Goal: Participate in discussion

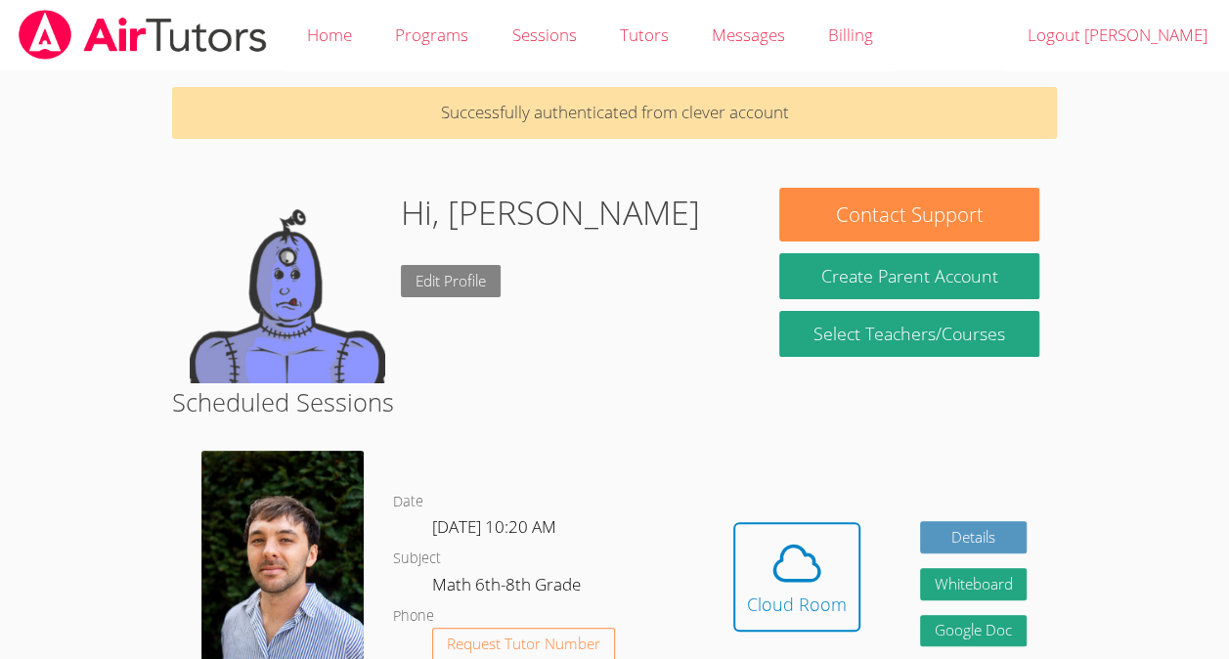
click at [487, 279] on link "Edit Profile" at bounding box center [451, 281] width 100 height 32
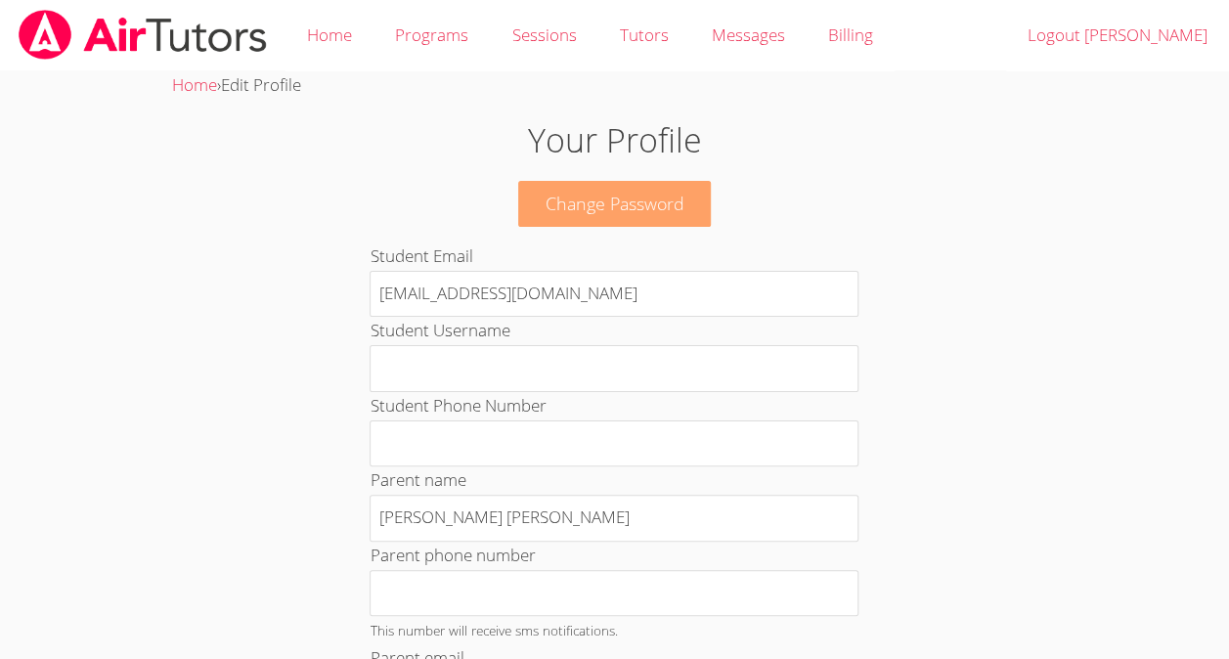
click at [660, 189] on link "Change Password" at bounding box center [615, 204] width 194 height 46
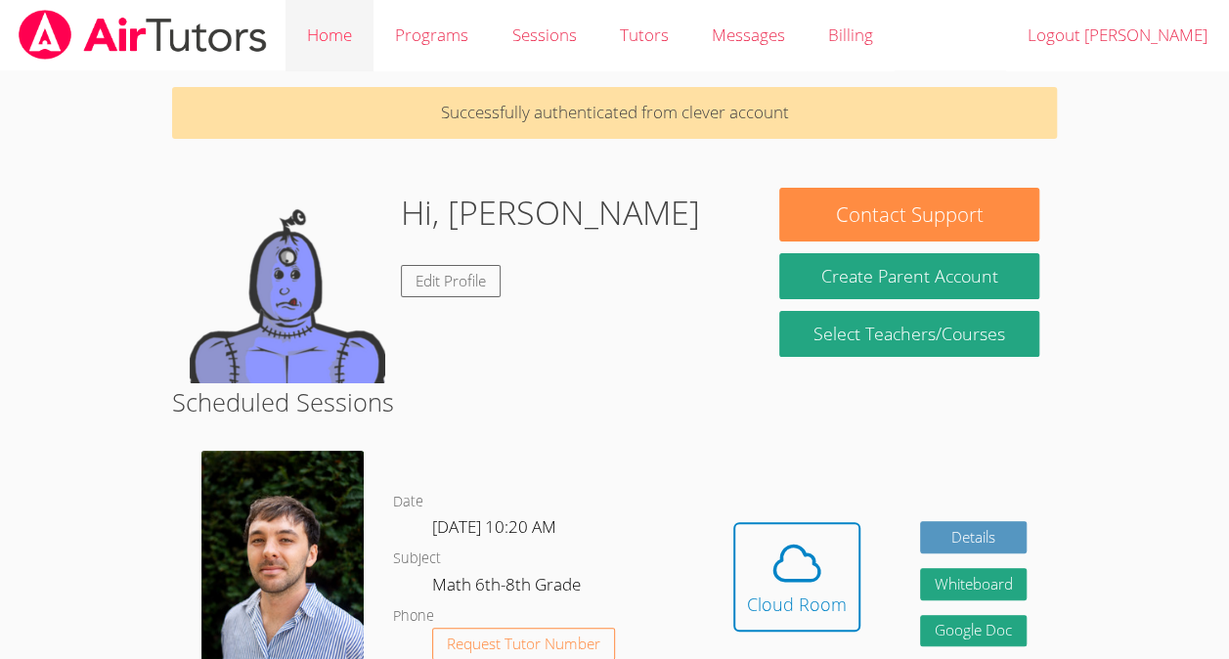
click at [332, 33] on link "Home" at bounding box center [330, 35] width 88 height 71
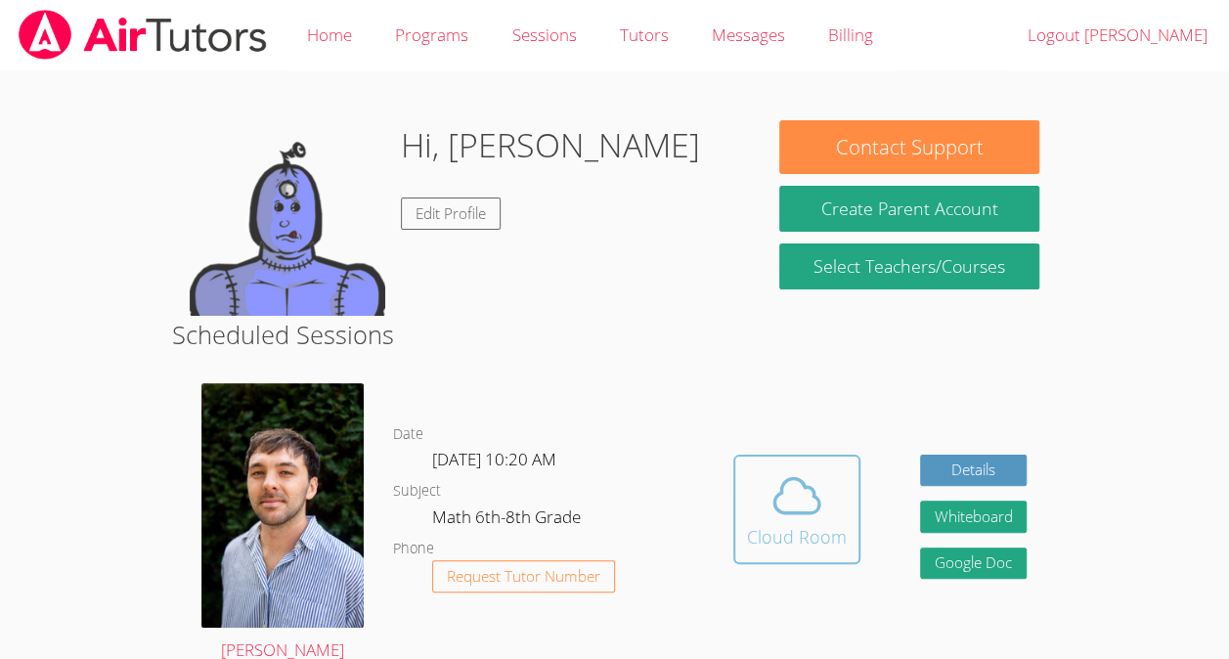
click at [812, 499] on icon at bounding box center [797, 495] width 55 height 55
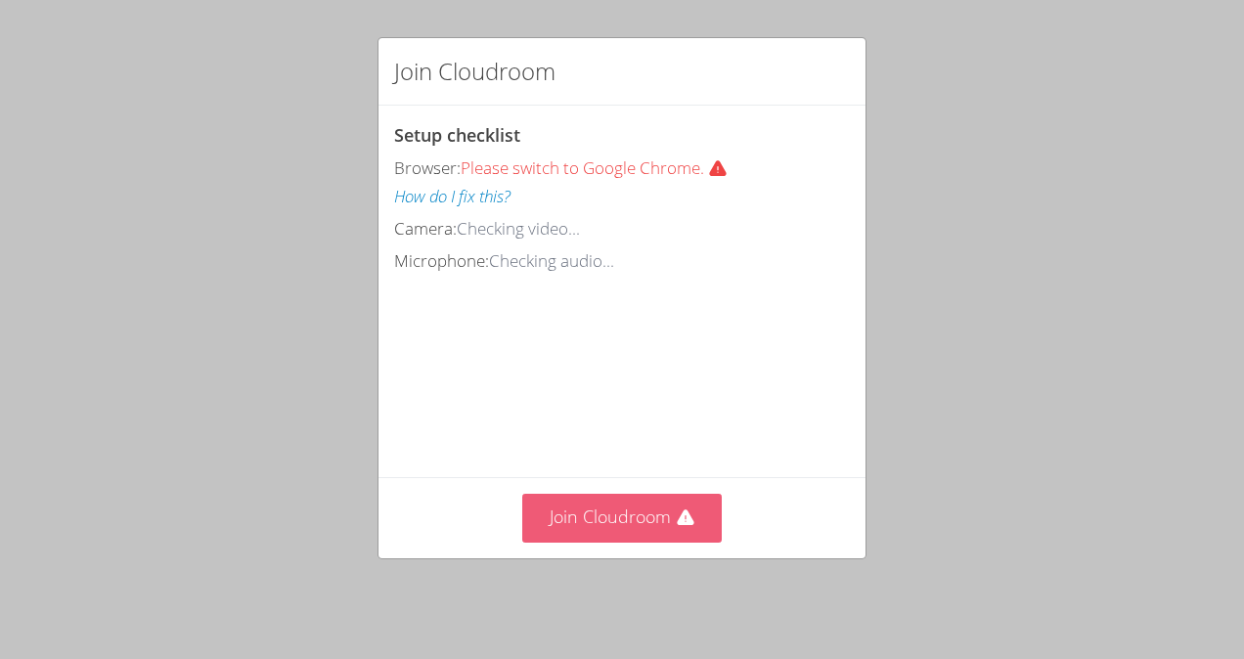
click at [595, 523] on button "Join Cloudroom" at bounding box center [622, 518] width 200 height 48
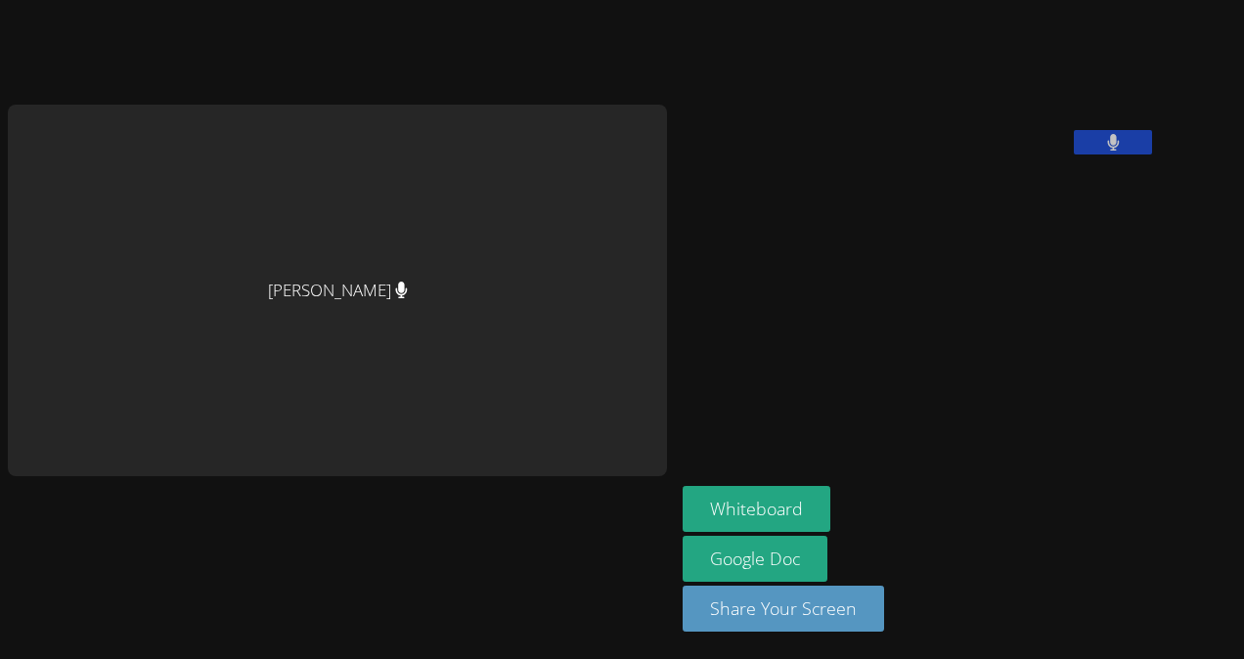
click at [1074, 155] on button at bounding box center [1113, 142] width 78 height 24
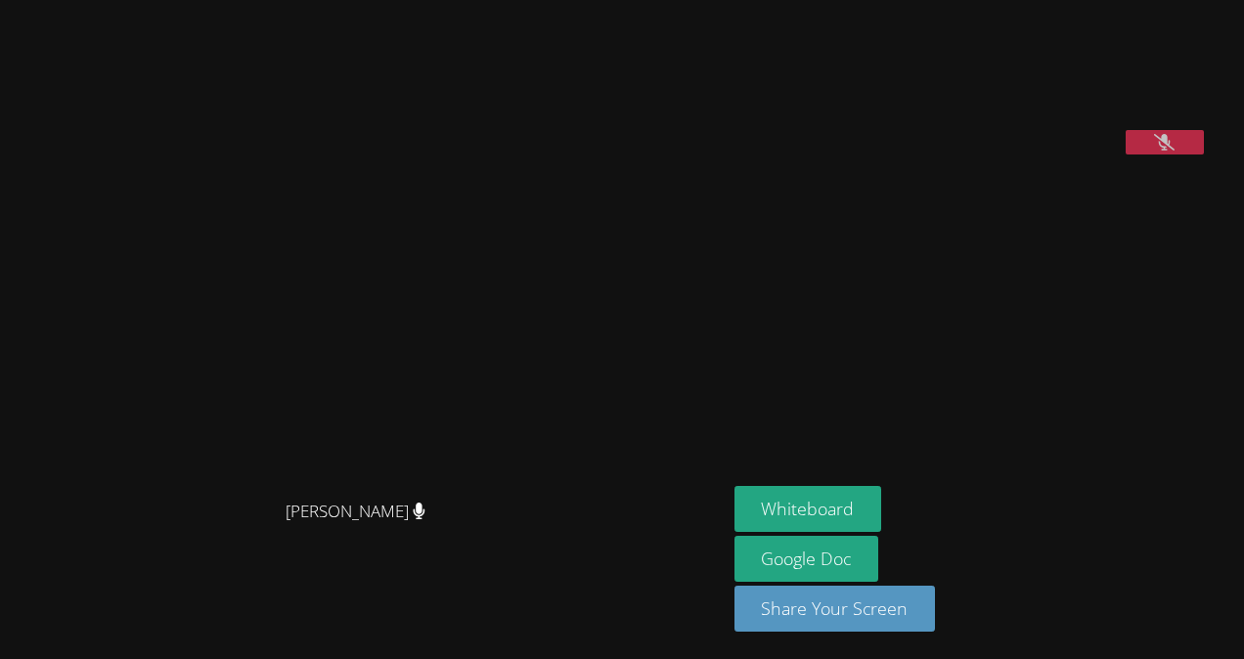
click at [1180, 155] on button at bounding box center [1165, 142] width 78 height 24
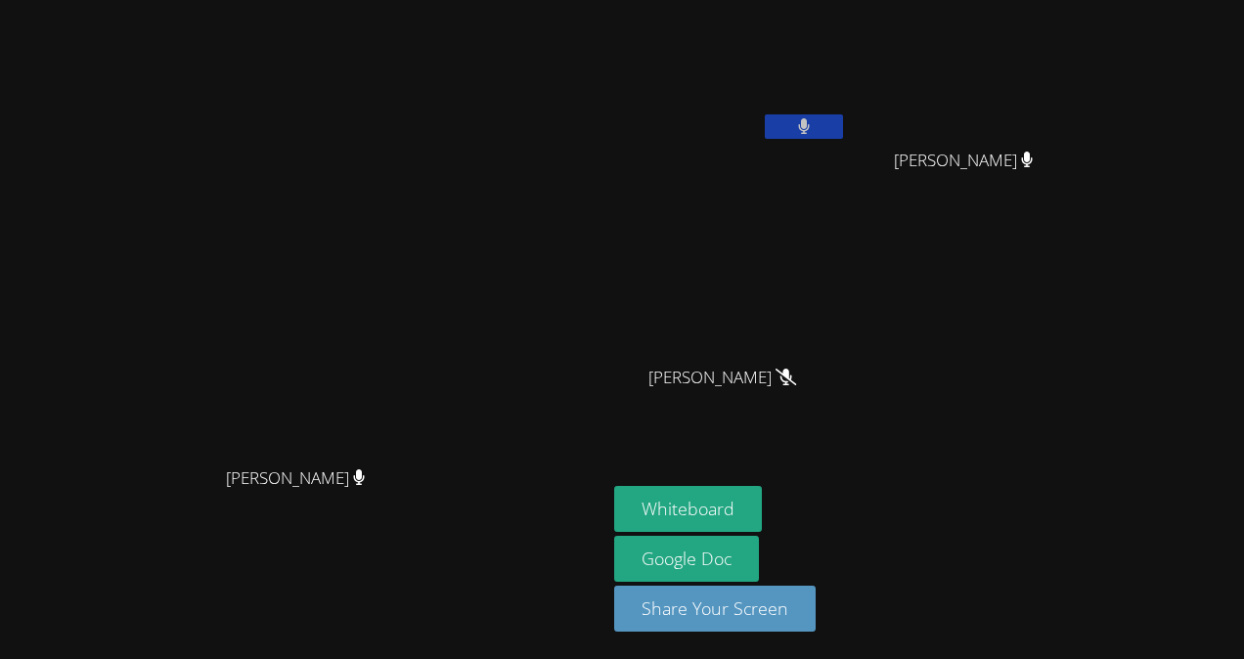
click at [843, 129] on button at bounding box center [804, 126] width 78 height 24
click at [814, 126] on icon at bounding box center [803, 126] width 21 height 17
click at [843, 119] on button at bounding box center [804, 126] width 78 height 24
click at [843, 118] on button at bounding box center [804, 126] width 78 height 24
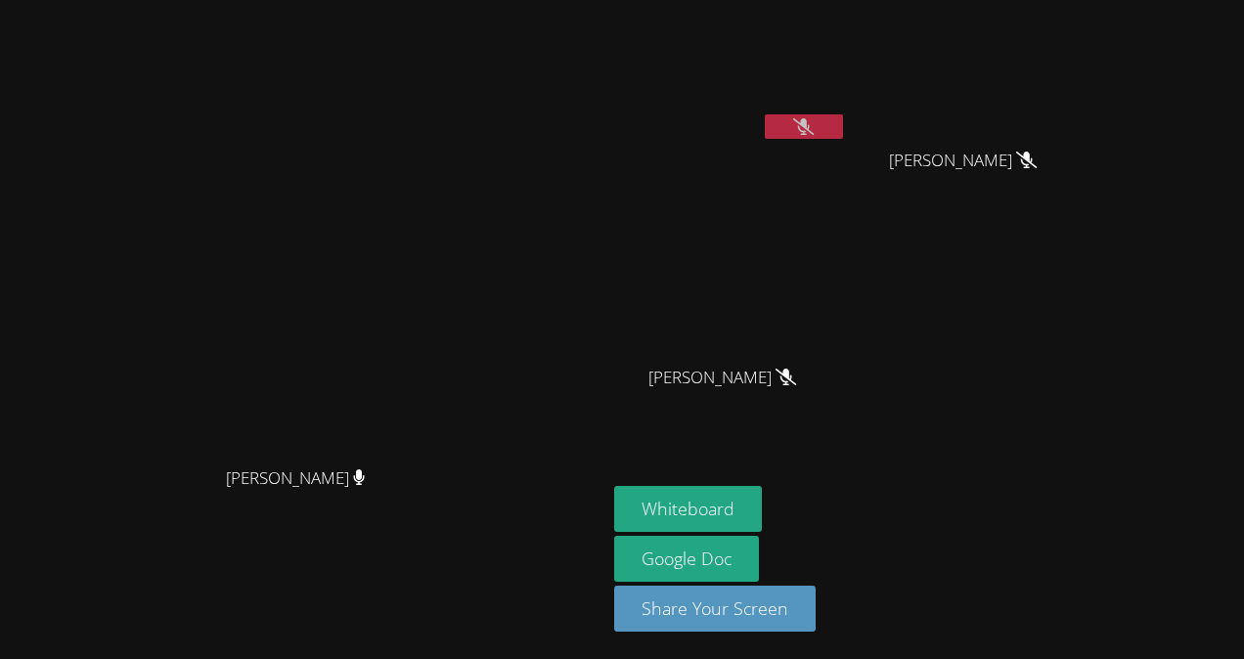
drag, startPoint x: 938, startPoint y: 128, endPoint x: 951, endPoint y: 164, distance: 38.4
click at [847, 164] on div "[PERSON_NAME]" at bounding box center [730, 112] width 233 height 209
click at [814, 118] on icon at bounding box center [803, 126] width 21 height 17
click at [810, 126] on icon at bounding box center [804, 126] width 12 height 17
click at [1048, 364] on div "[PERSON_NAME] [PERSON_NAME] [PERSON_NAME] [PERSON_NAME] Ashelly [PERSON_NAME]" at bounding box center [850, 221] width 473 height 426
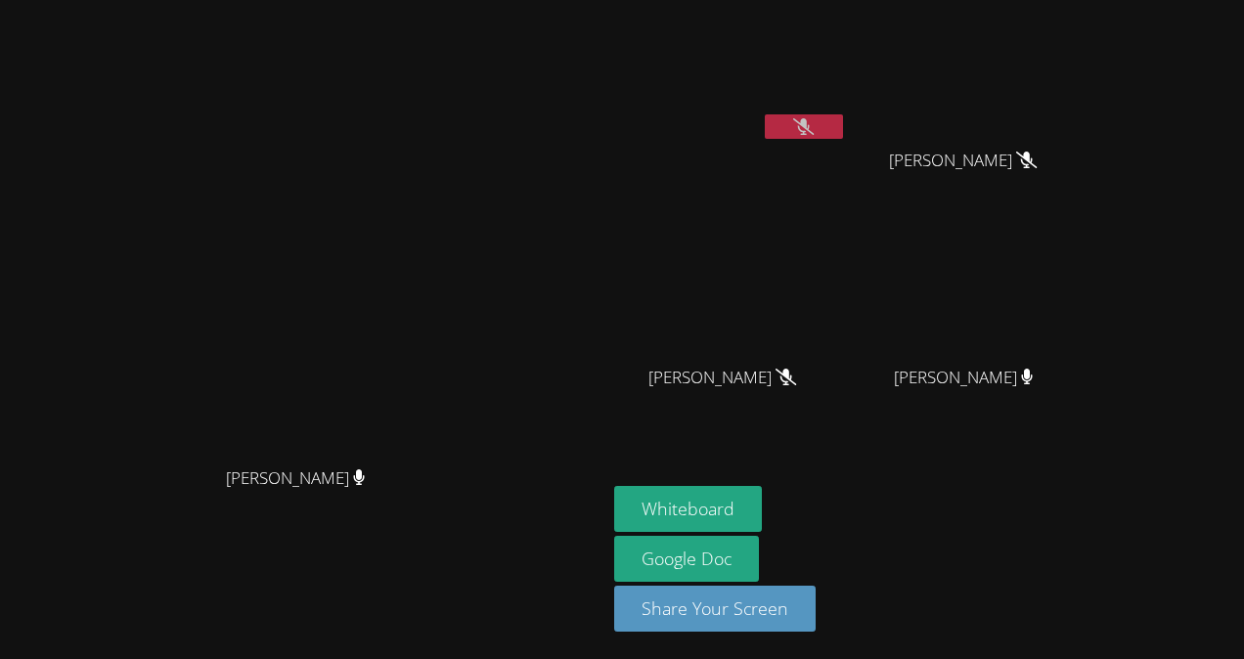
click at [1052, 528] on div "Whiteboard Google Doc Share Your Screen" at bounding box center [850, 566] width 473 height 161
click at [1087, 560] on div "Whiteboard Google Doc Share Your Screen" at bounding box center [850, 566] width 473 height 161
click at [814, 119] on icon at bounding box center [803, 126] width 21 height 17
click at [843, 117] on button at bounding box center [804, 126] width 78 height 24
click at [814, 121] on icon at bounding box center [803, 126] width 21 height 17
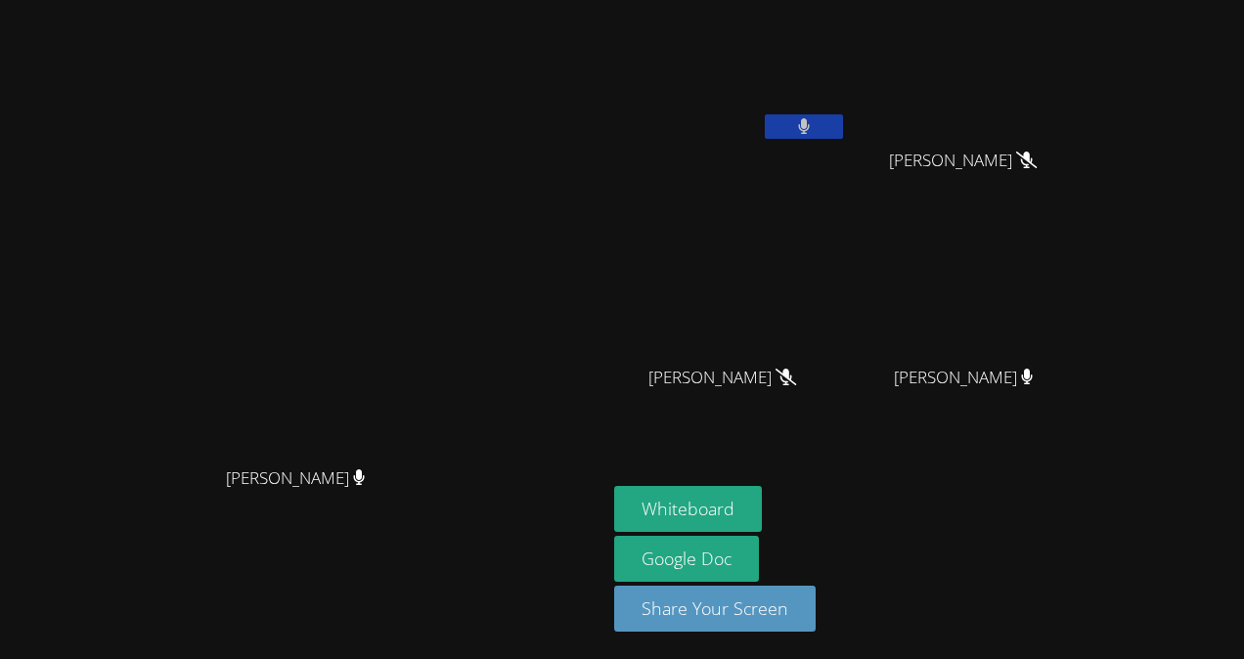
click at [811, 121] on icon at bounding box center [804, 126] width 13 height 17
click at [847, 104] on video at bounding box center [730, 73] width 233 height 131
click at [843, 124] on button at bounding box center [804, 126] width 78 height 24
click at [810, 125] on icon at bounding box center [804, 126] width 12 height 17
click at [814, 123] on icon at bounding box center [803, 126] width 21 height 17
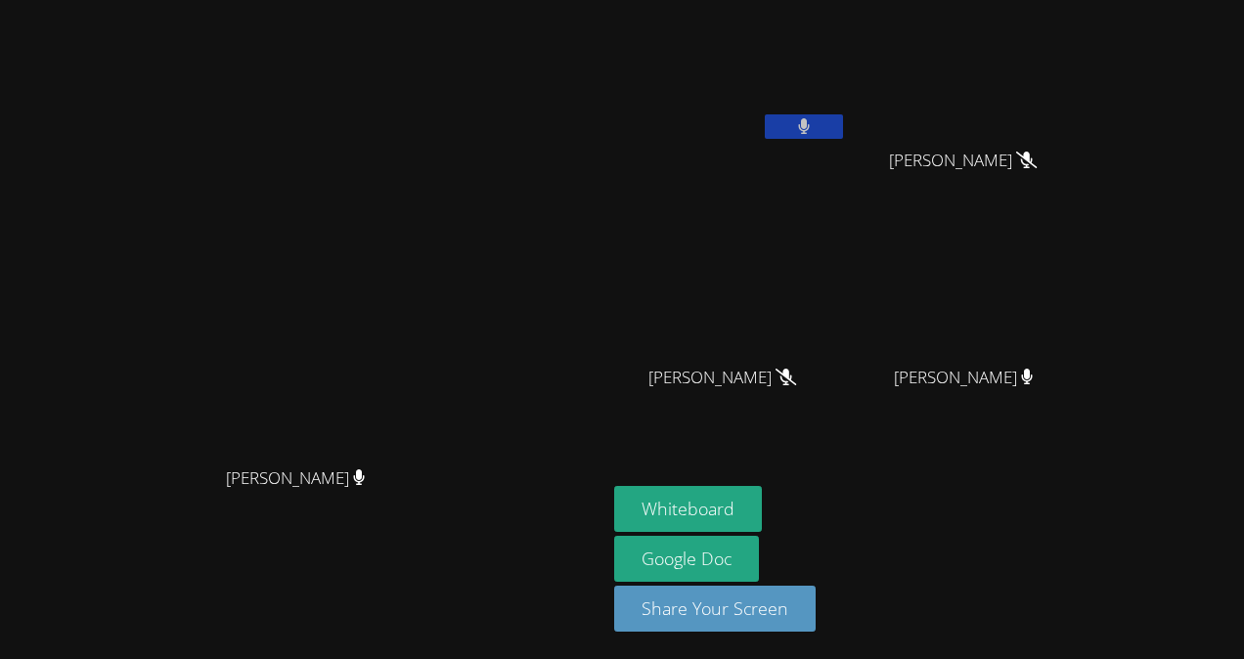
click at [810, 124] on icon at bounding box center [804, 126] width 12 height 17
click at [814, 119] on icon at bounding box center [803, 126] width 21 height 17
click at [811, 132] on icon at bounding box center [804, 126] width 13 height 17
click at [843, 134] on button at bounding box center [804, 126] width 78 height 24
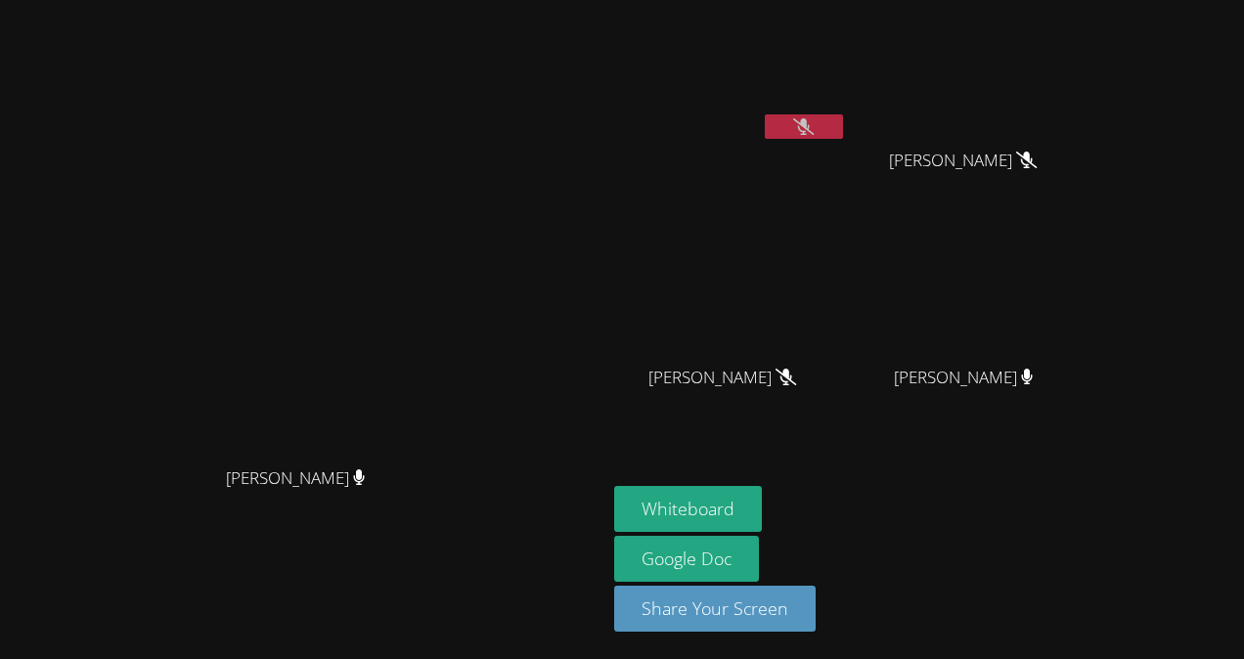
click at [843, 134] on button at bounding box center [804, 126] width 78 height 24
drag, startPoint x: 762, startPoint y: 371, endPoint x: 973, endPoint y: 370, distance: 211.2
click at [973, 370] on aside "[PERSON_NAME] [PERSON_NAME] [PERSON_NAME] [PERSON_NAME] Ashelly [PERSON_NAME] […" at bounding box center [850, 329] width 489 height 659
drag, startPoint x: 973, startPoint y: 370, endPoint x: 987, endPoint y: 434, distance: 66.0
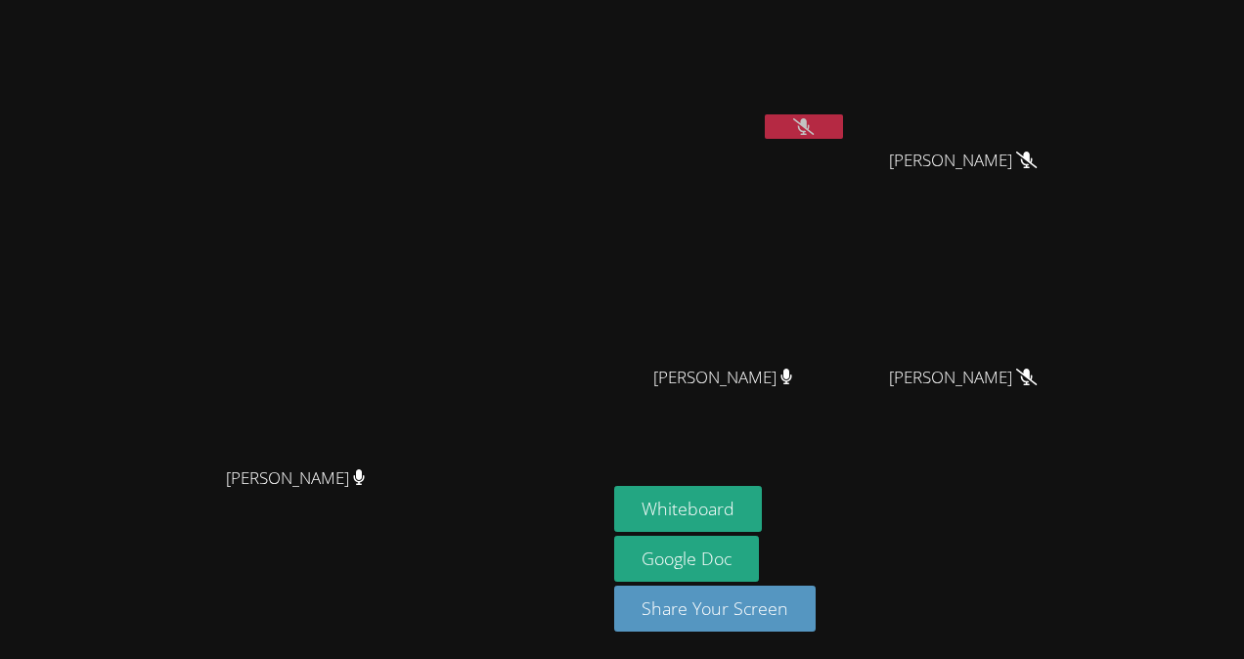
click at [987, 434] on aside "[PERSON_NAME] [PERSON_NAME] [PERSON_NAME] [PERSON_NAME] Ashelly [PERSON_NAME] […" at bounding box center [850, 329] width 489 height 659
click at [792, 378] on icon at bounding box center [786, 377] width 12 height 17
click at [814, 120] on icon at bounding box center [803, 126] width 21 height 17
click at [847, 111] on video at bounding box center [730, 73] width 233 height 131
click at [811, 119] on icon at bounding box center [804, 126] width 13 height 17
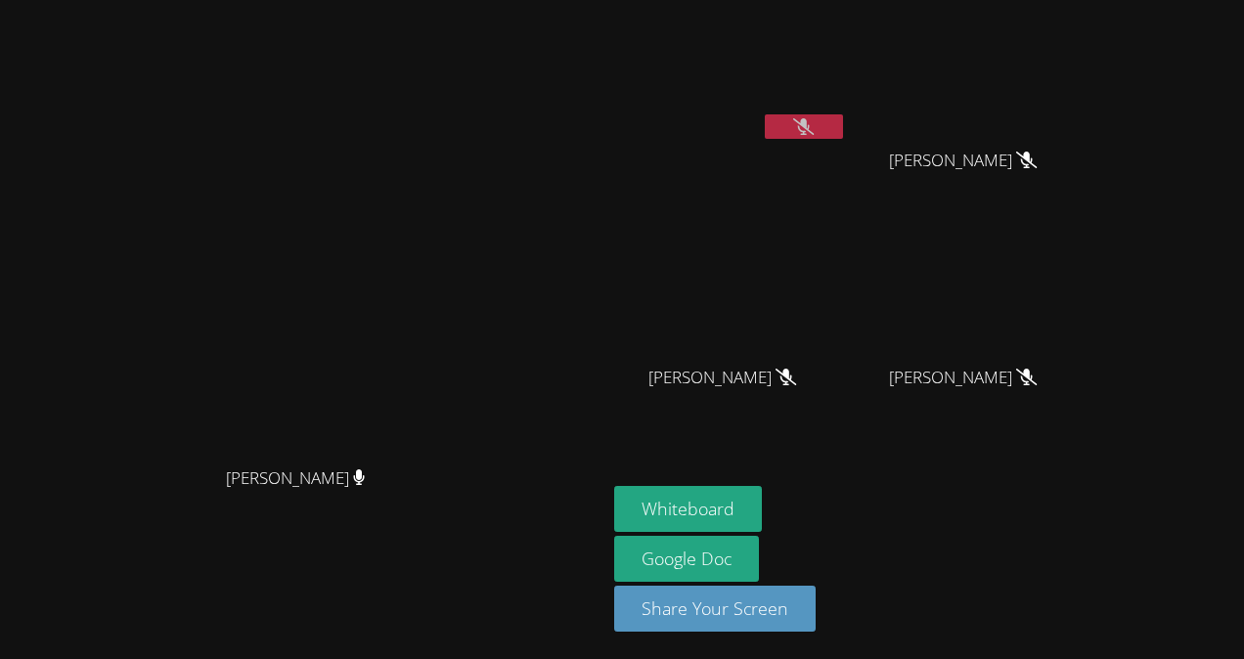
click at [847, 207] on div "[PERSON_NAME]" at bounding box center [730, 112] width 233 height 209
click at [843, 120] on button at bounding box center [804, 126] width 78 height 24
click at [810, 127] on icon at bounding box center [804, 126] width 12 height 17
click at [814, 127] on icon at bounding box center [803, 126] width 21 height 17
click at [843, 119] on button at bounding box center [804, 126] width 78 height 24
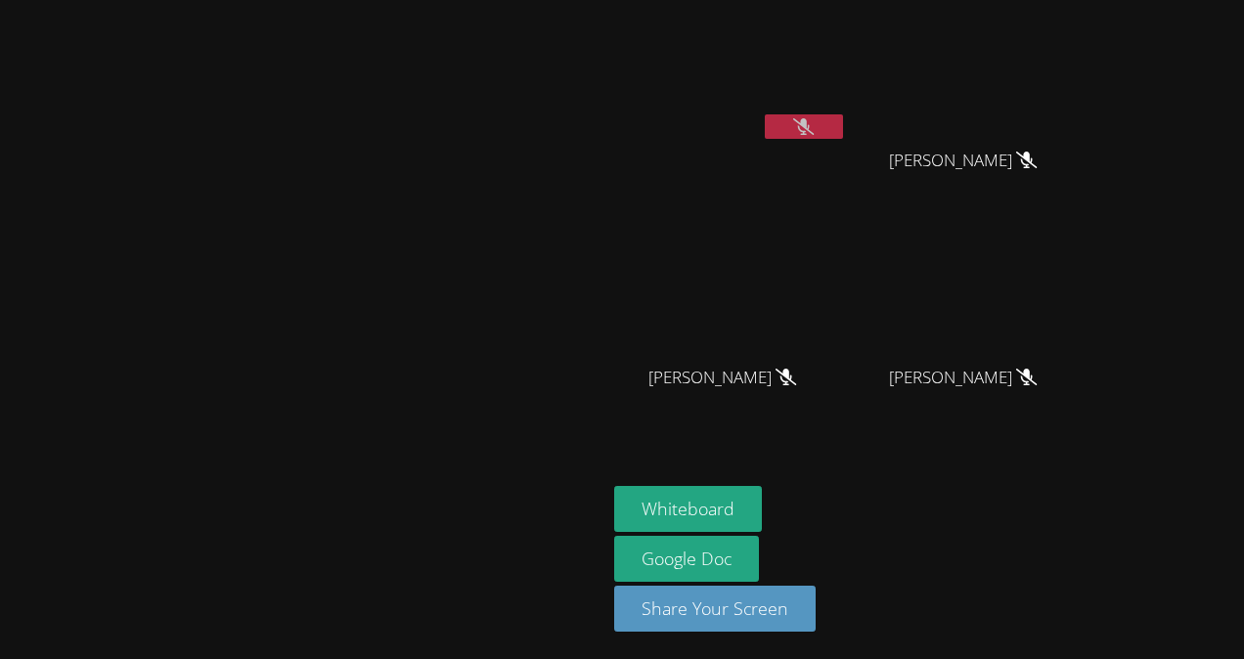
click at [814, 127] on icon at bounding box center [803, 126] width 21 height 17
click at [843, 115] on button at bounding box center [804, 126] width 78 height 24
click at [843, 119] on button at bounding box center [804, 126] width 78 height 24
click at [810, 131] on icon at bounding box center [804, 126] width 12 height 17
click at [843, 122] on button at bounding box center [804, 126] width 78 height 24
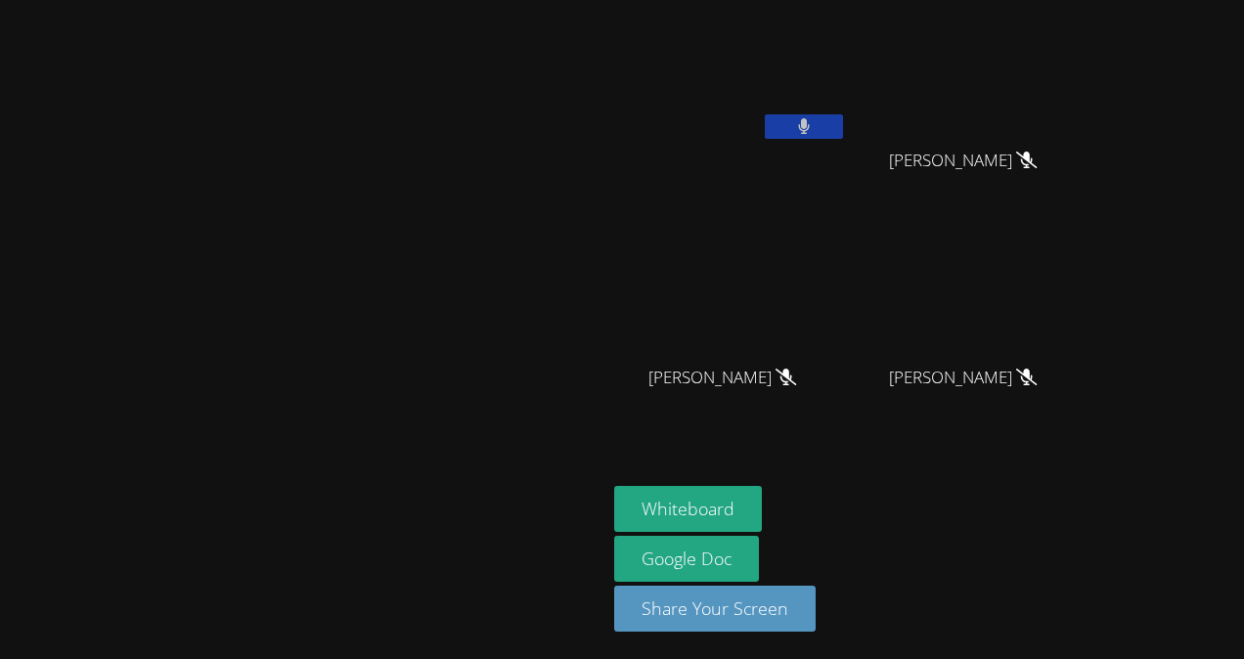
click at [843, 122] on button at bounding box center [804, 126] width 78 height 24
click at [843, 126] on button at bounding box center [804, 126] width 78 height 24
click at [814, 125] on icon at bounding box center [803, 126] width 21 height 17
click at [810, 125] on icon at bounding box center [804, 126] width 12 height 17
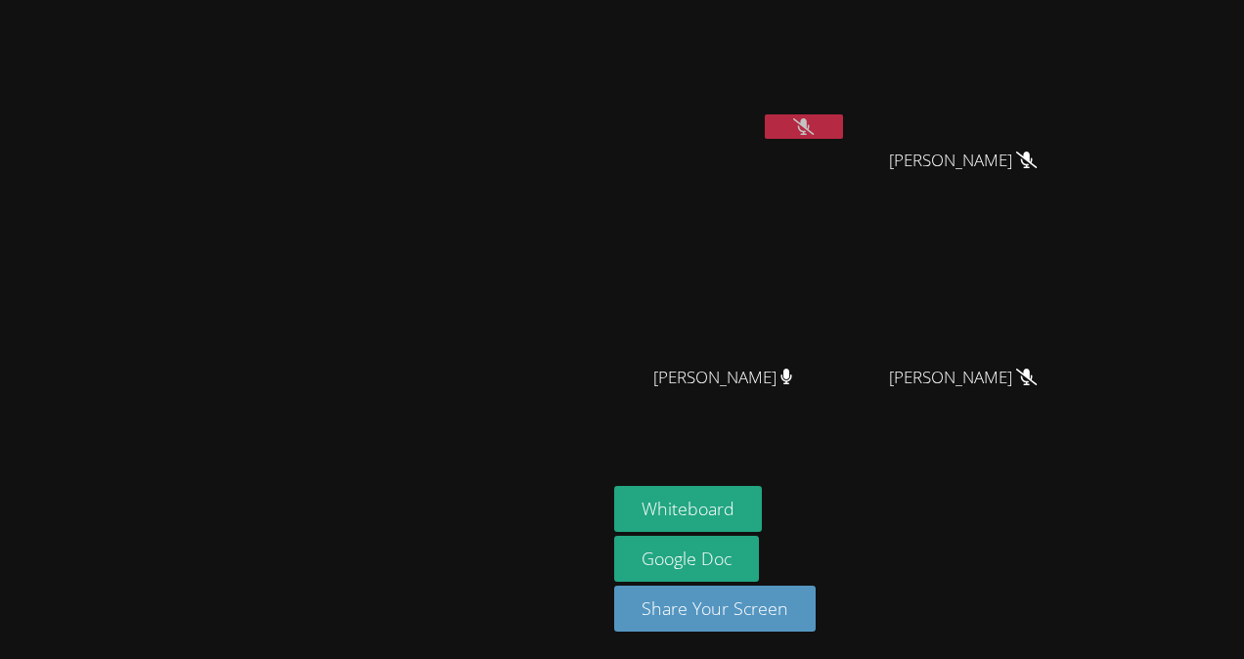
click at [814, 125] on icon at bounding box center [803, 126] width 21 height 17
click at [811, 129] on icon at bounding box center [804, 126] width 13 height 17
click at [814, 129] on icon at bounding box center [803, 126] width 21 height 17
click at [810, 129] on icon at bounding box center [804, 126] width 12 height 17
click at [814, 129] on icon at bounding box center [803, 126] width 21 height 17
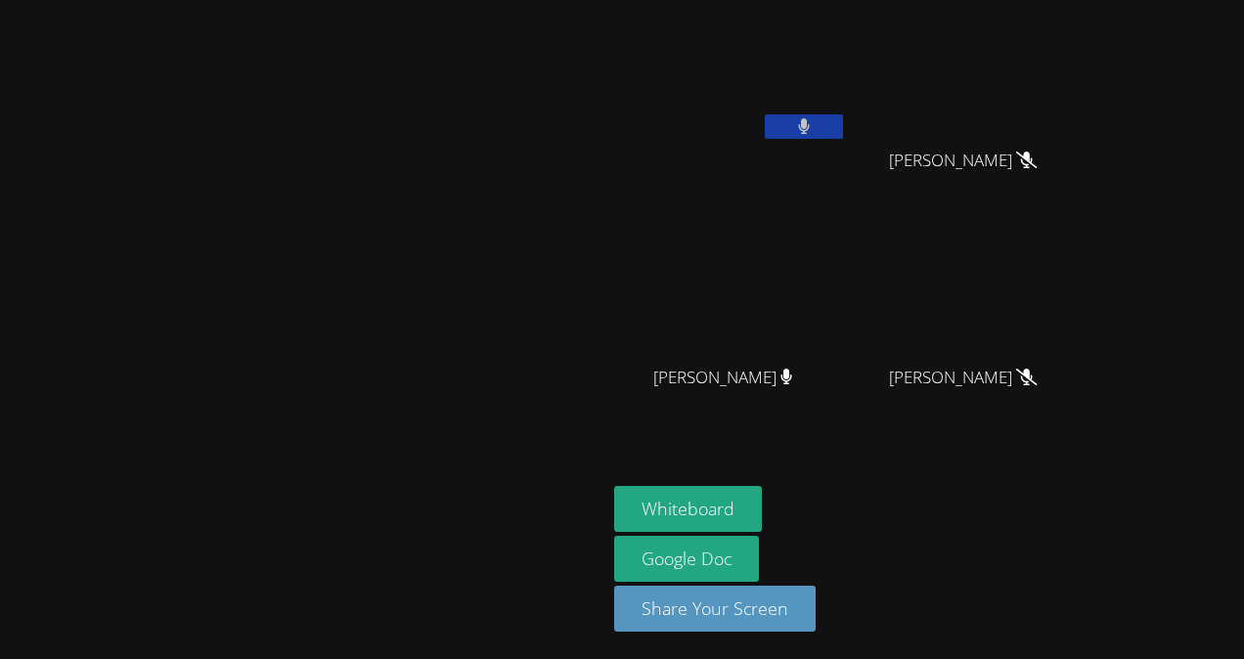
click at [810, 129] on icon at bounding box center [804, 126] width 12 height 17
click at [814, 129] on icon at bounding box center [803, 126] width 21 height 17
click at [810, 129] on icon at bounding box center [804, 126] width 12 height 17
click at [814, 129] on icon at bounding box center [803, 126] width 21 height 17
click at [811, 129] on icon at bounding box center [804, 126] width 13 height 17
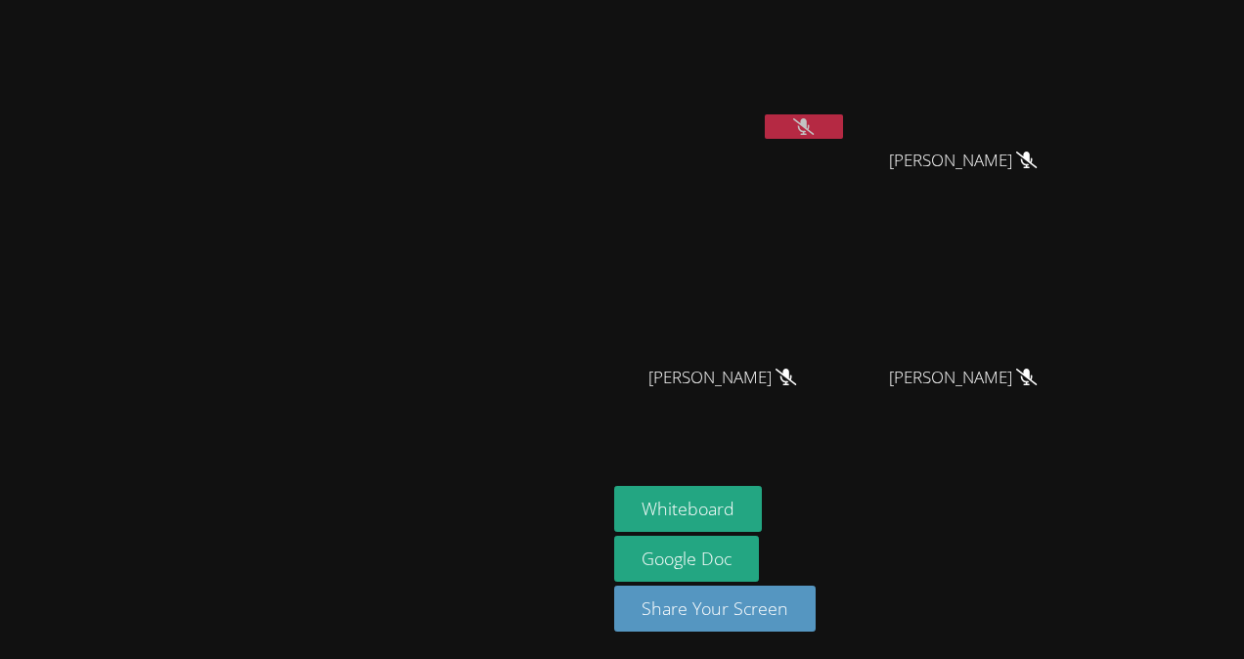
click at [814, 123] on icon at bounding box center [803, 126] width 21 height 17
click at [810, 123] on icon at bounding box center [804, 126] width 12 height 17
click at [814, 123] on icon at bounding box center [803, 126] width 21 height 17
click at [843, 125] on button at bounding box center [804, 126] width 78 height 24
click at [814, 123] on icon at bounding box center [803, 126] width 21 height 17
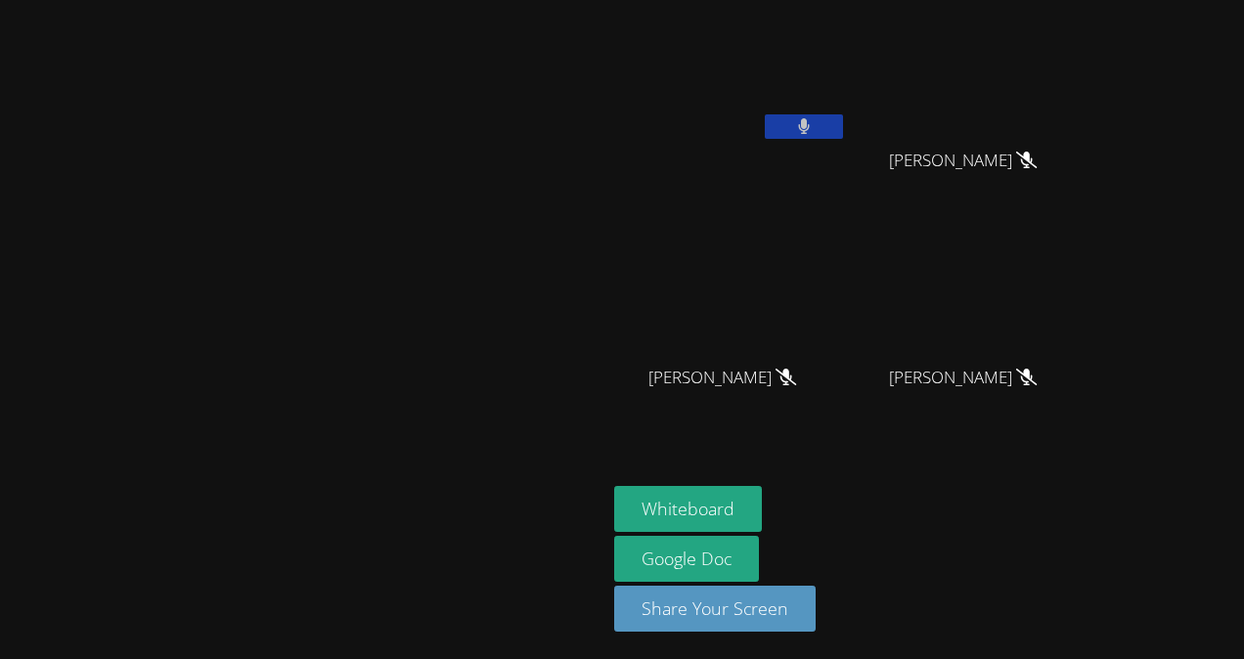
click at [811, 123] on icon at bounding box center [804, 126] width 13 height 17
click at [843, 121] on button at bounding box center [804, 126] width 78 height 24
click at [843, 123] on button at bounding box center [804, 126] width 78 height 24
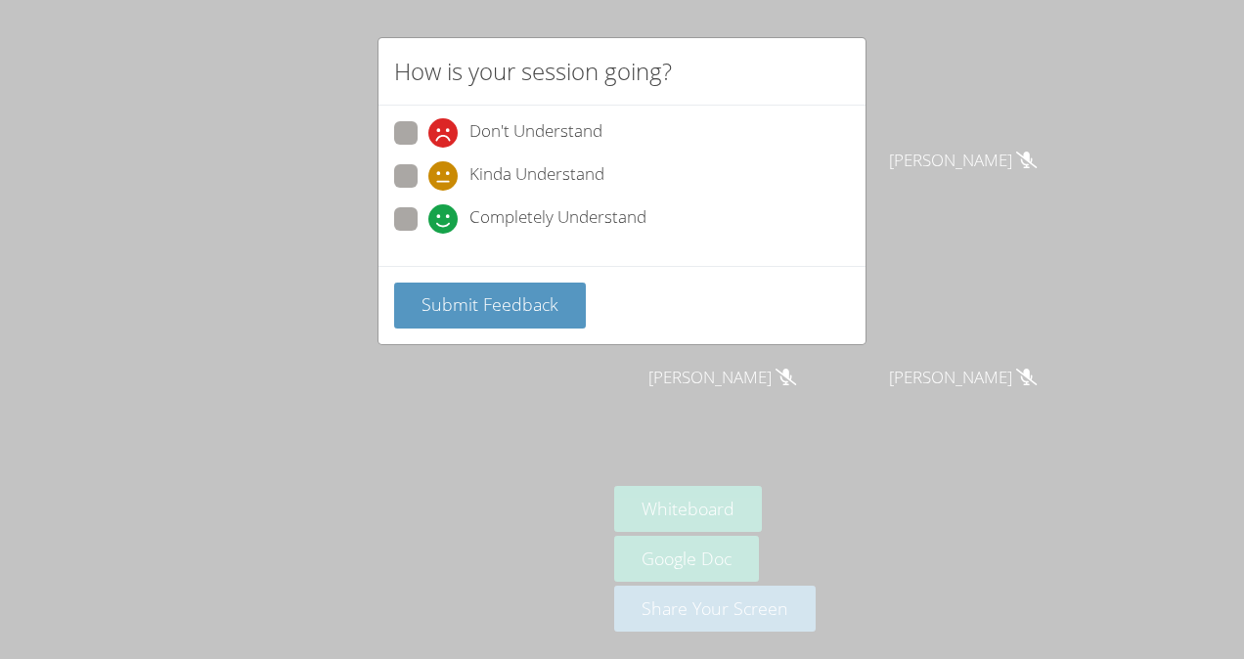
click at [488, 218] on span "Completely Understand" at bounding box center [557, 218] width 177 height 29
click at [445, 218] on input "Completely Understand" at bounding box center [436, 215] width 17 height 17
radio input "true"
click at [496, 296] on span "Submit Feedback" at bounding box center [489, 303] width 137 height 23
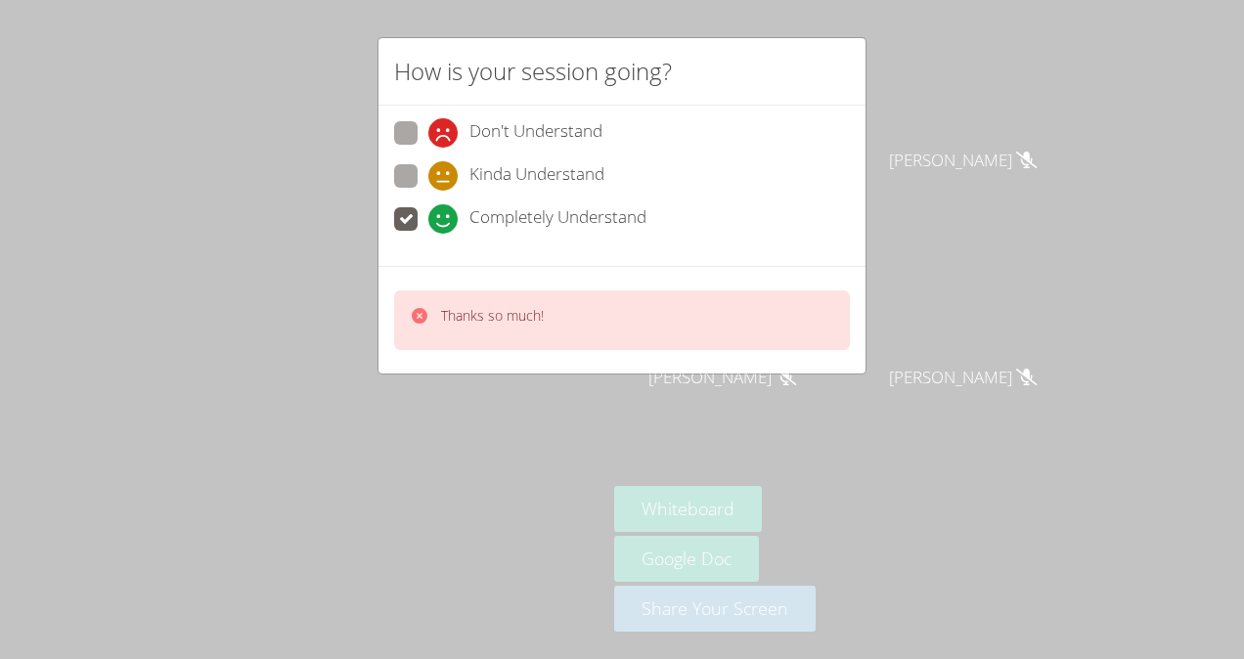
click at [964, 237] on div "How is your session going? Don't Understand Kinda Understand Completely Underst…" at bounding box center [622, 329] width 1244 height 659
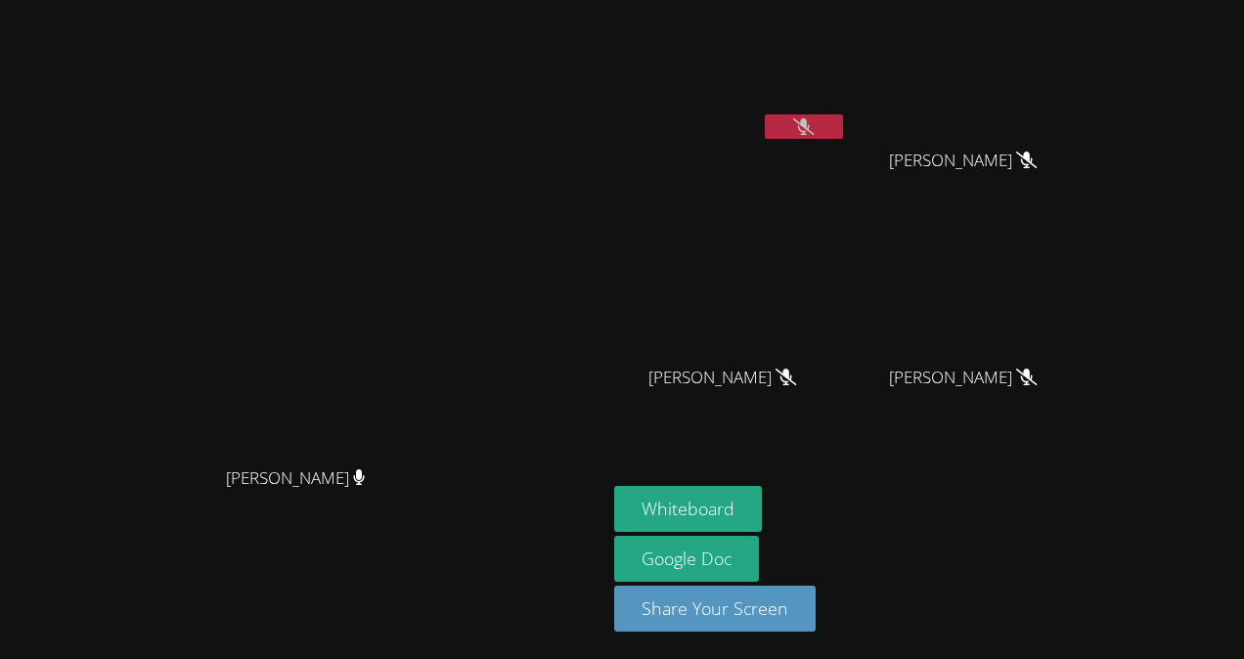
click at [814, 130] on icon at bounding box center [803, 126] width 21 height 17
click at [843, 130] on button at bounding box center [804, 126] width 78 height 24
click at [843, 133] on button at bounding box center [804, 126] width 78 height 24
drag, startPoint x: 1021, startPoint y: 103, endPoint x: 1014, endPoint y: 90, distance: 14.4
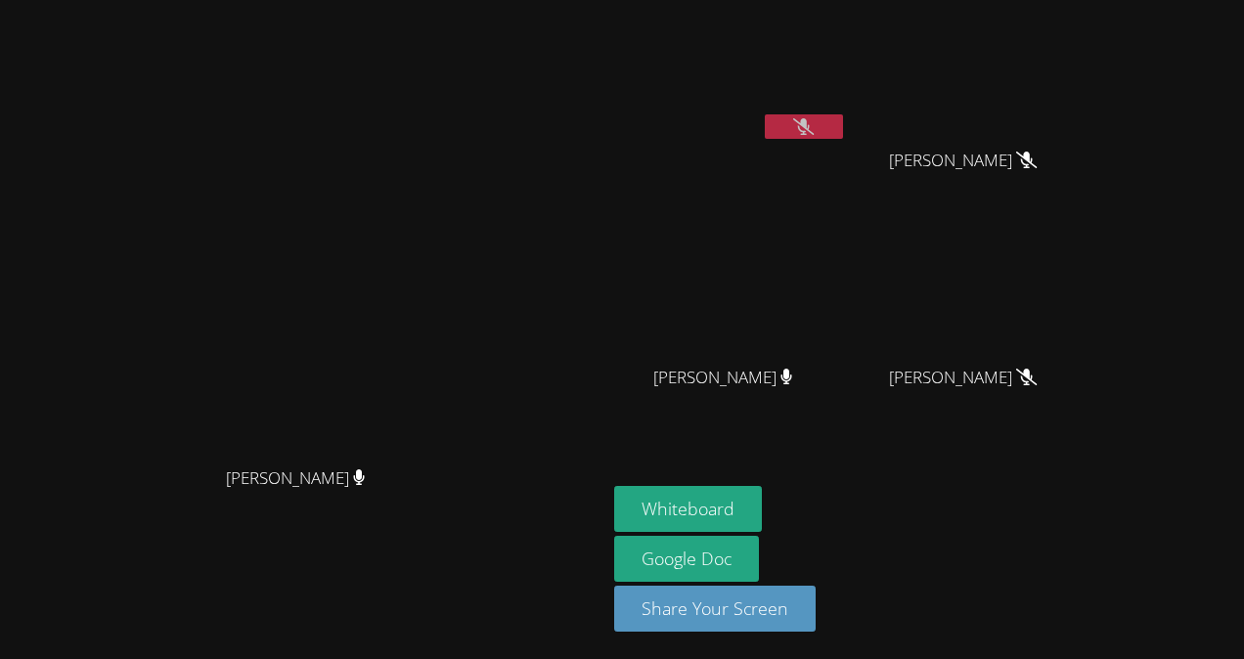
click at [1014, 90] on video at bounding box center [971, 73] width 233 height 131
click at [847, 350] on video at bounding box center [730, 290] width 233 height 131
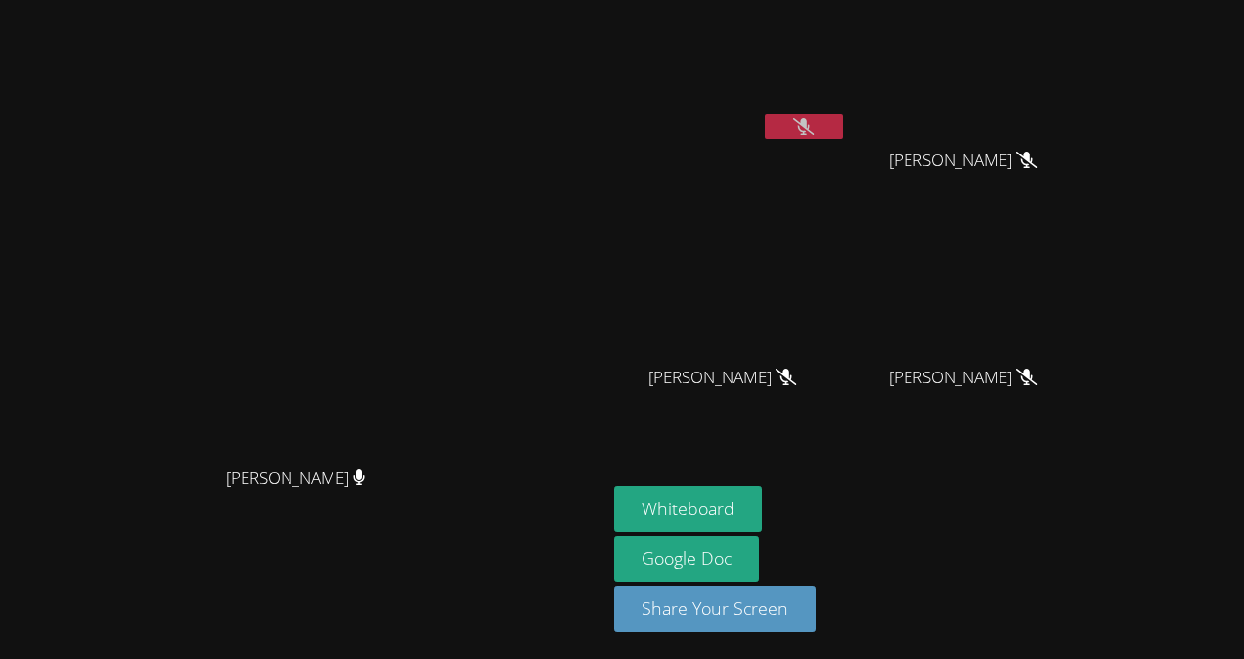
click at [847, 349] on video at bounding box center [730, 290] width 233 height 131
click at [814, 118] on icon at bounding box center [803, 126] width 21 height 17
click at [843, 127] on button at bounding box center [804, 126] width 78 height 24
click at [814, 120] on icon at bounding box center [803, 126] width 21 height 17
click at [843, 117] on button at bounding box center [804, 126] width 78 height 24
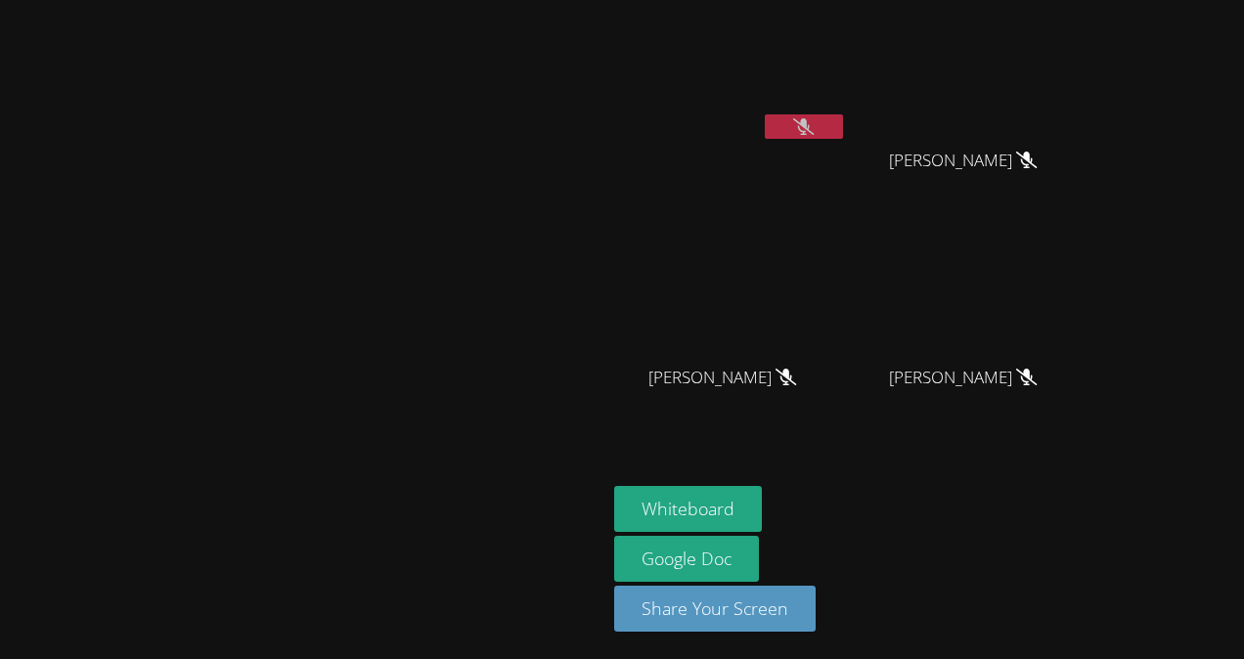
click at [814, 121] on icon at bounding box center [803, 126] width 21 height 17
click at [810, 121] on icon at bounding box center [804, 126] width 12 height 17
click at [814, 124] on icon at bounding box center [803, 126] width 21 height 17
click at [811, 124] on icon at bounding box center [804, 126] width 13 height 17
click at [814, 124] on icon at bounding box center [803, 126] width 21 height 17
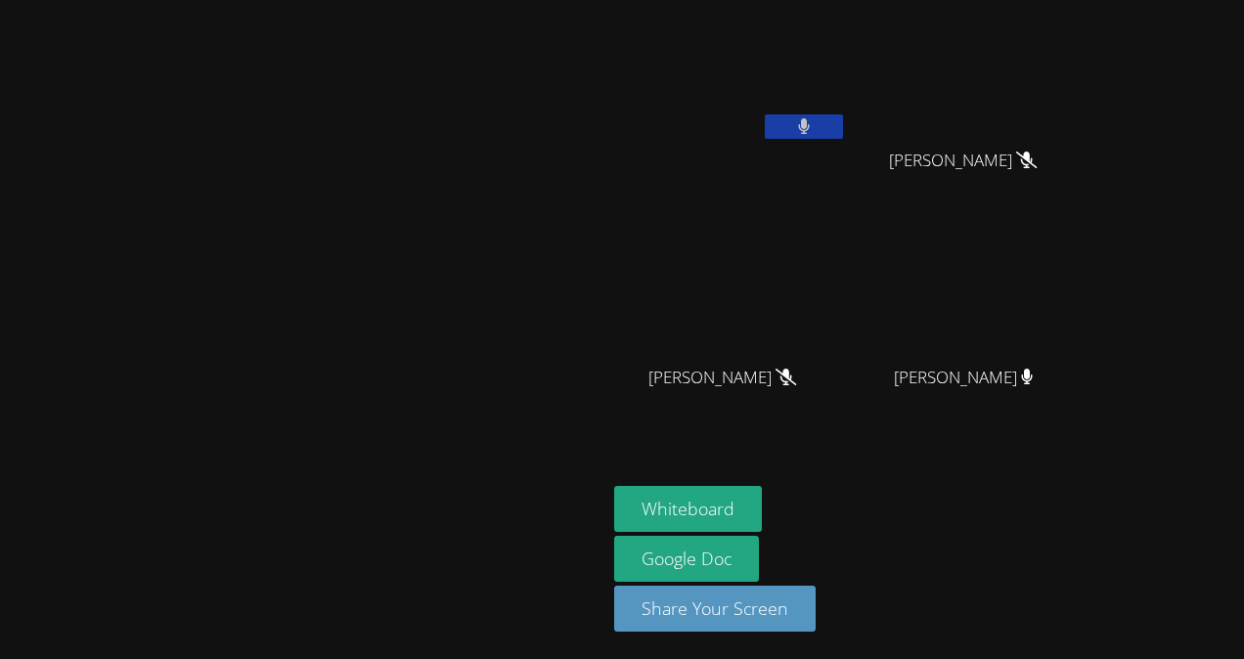
click at [810, 123] on icon at bounding box center [804, 126] width 12 height 17
click at [814, 128] on icon at bounding box center [803, 126] width 21 height 17
click at [843, 131] on button at bounding box center [804, 126] width 78 height 24
click at [814, 121] on icon at bounding box center [803, 126] width 21 height 17
click at [843, 121] on button at bounding box center [804, 126] width 78 height 24
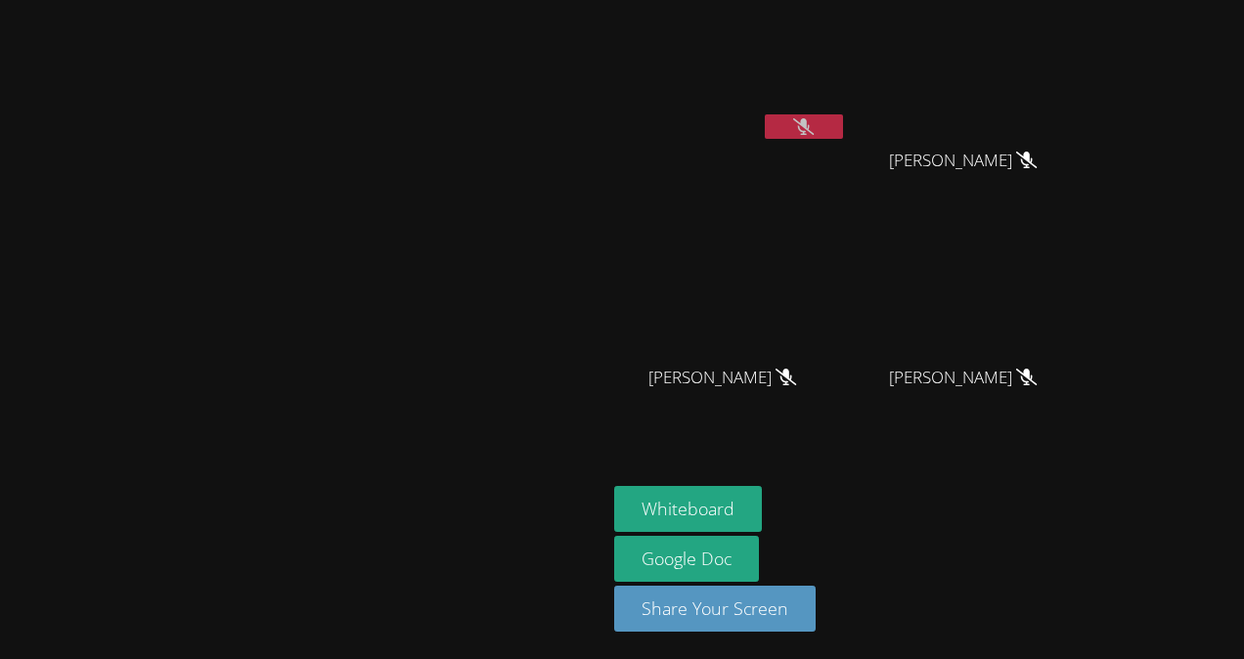
click at [814, 121] on icon at bounding box center [803, 126] width 21 height 17
click at [843, 115] on button at bounding box center [804, 126] width 78 height 24
click at [814, 123] on icon at bounding box center [803, 126] width 21 height 17
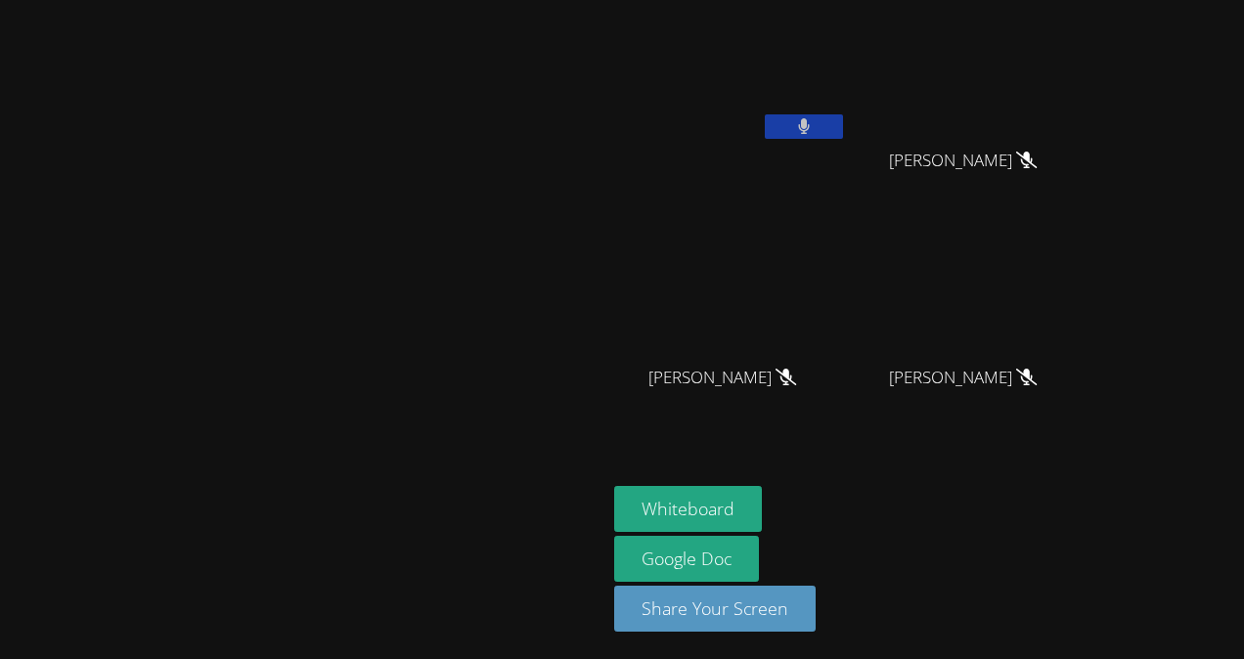
click at [843, 129] on button at bounding box center [804, 126] width 78 height 24
click at [843, 126] on button at bounding box center [804, 126] width 78 height 24
click at [843, 128] on button at bounding box center [804, 126] width 78 height 24
drag, startPoint x: 967, startPoint y: 129, endPoint x: 915, endPoint y: 260, distance: 140.9
click at [915, 260] on div "[PERSON_NAME] [PERSON_NAME] [PERSON_NAME] [PERSON_NAME] Ashelly [PERSON_NAME] […" at bounding box center [850, 221] width 473 height 426
